Goal: Information Seeking & Learning: Learn about a topic

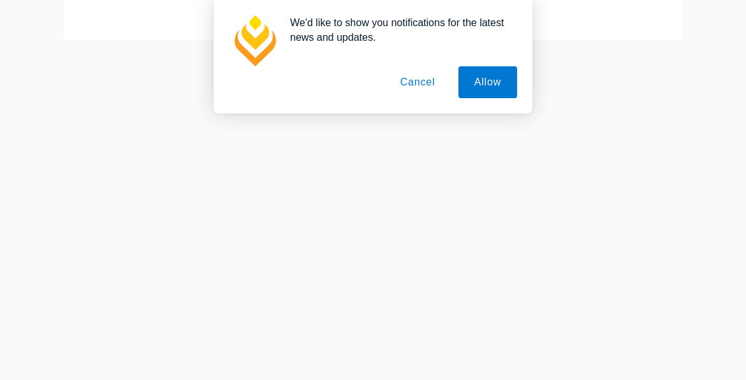
scroll to position [140, 0]
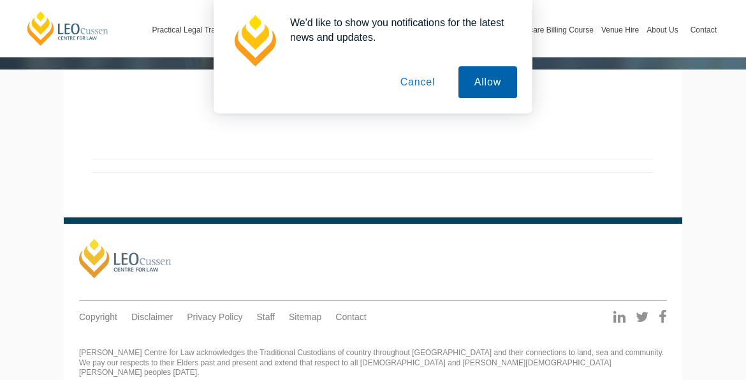
click at [515, 83] on button "Allow" at bounding box center [488, 82] width 59 height 32
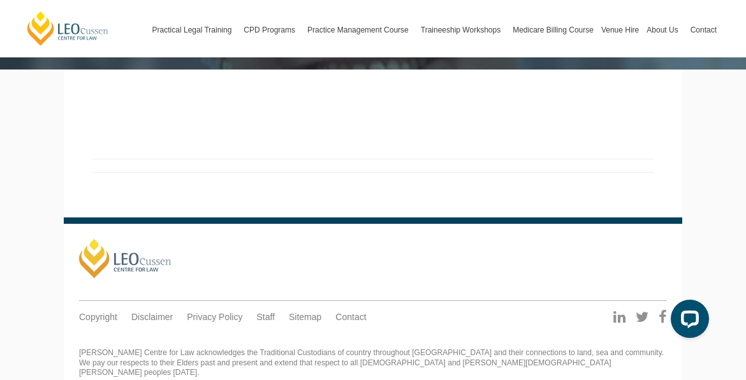
scroll to position [0, 0]
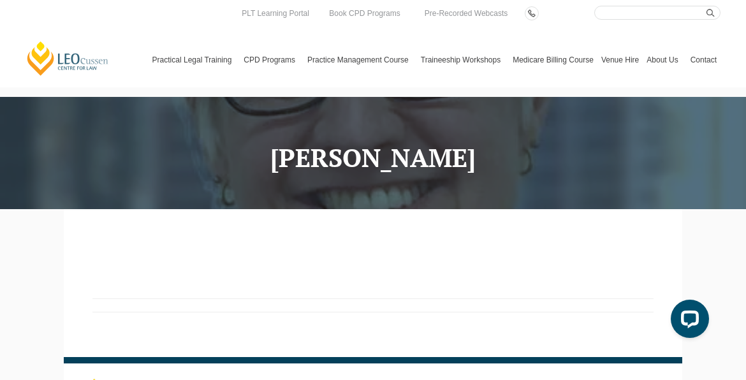
click at [493, 163] on h1 "[PERSON_NAME]" at bounding box center [373, 158] width 600 height 28
click at [390, 158] on h1 "[PERSON_NAME]" at bounding box center [373, 158] width 600 height 28
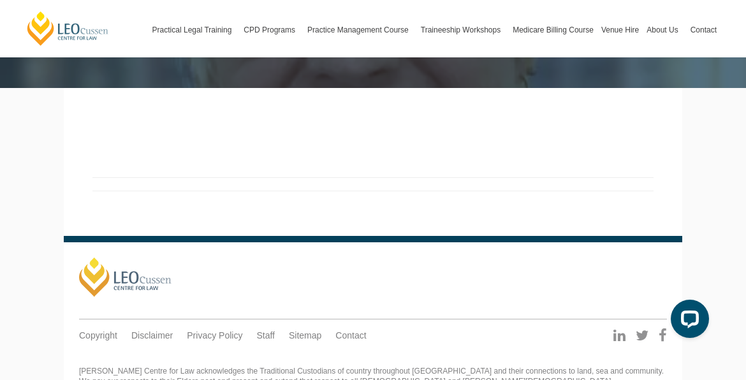
scroll to position [163, 0]
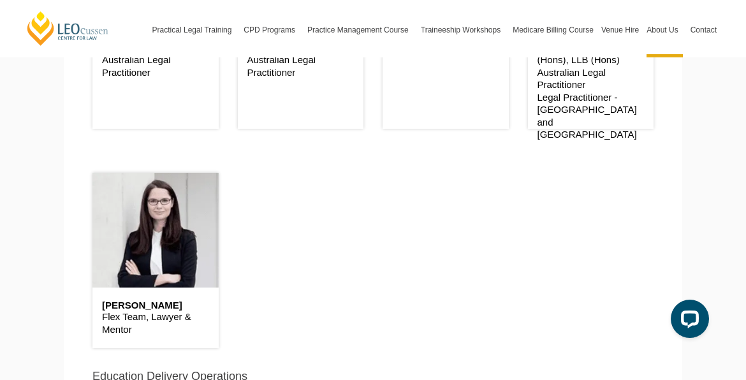
scroll to position [3539, 0]
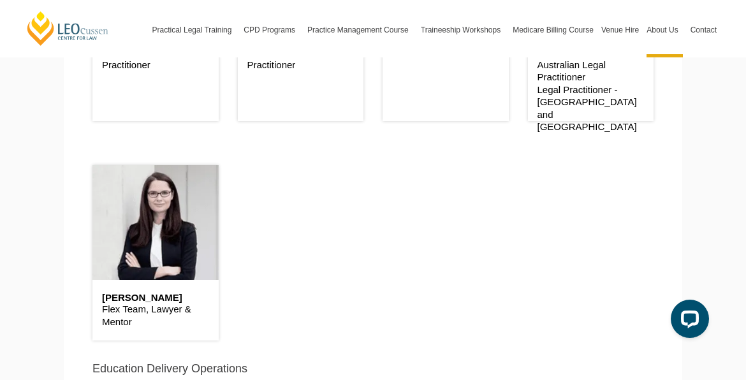
click at [585, 121] on div "Sarah Hay Flex Team, Lawyer & Mentor B.Com (Hons), LLB (Hons) Australian Legal …" at bounding box center [591, 59] width 126 height 173
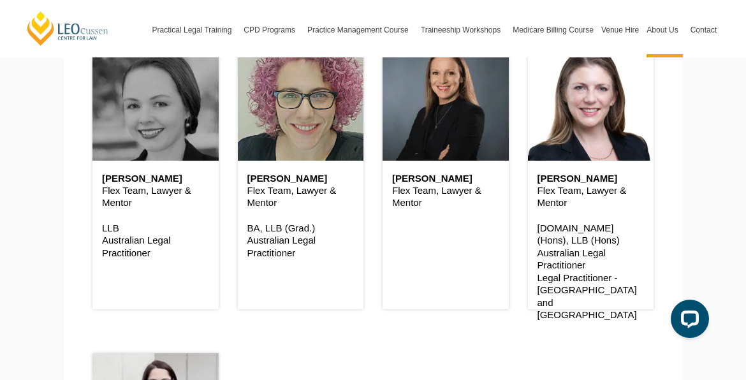
scroll to position [3349, 0]
